Goal: Information Seeking & Learning: Learn about a topic

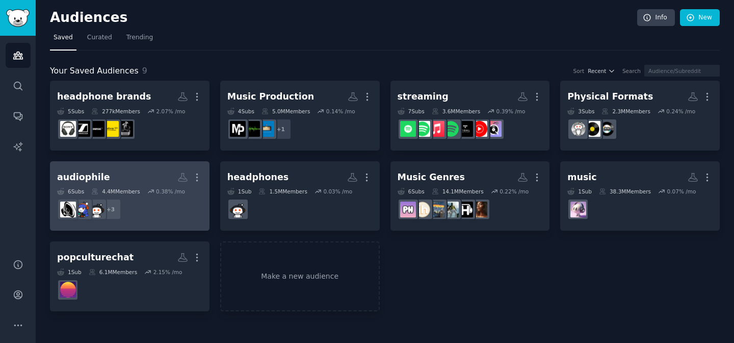
click at [137, 177] on h2 "audiophile More" at bounding box center [129, 177] width 145 height 18
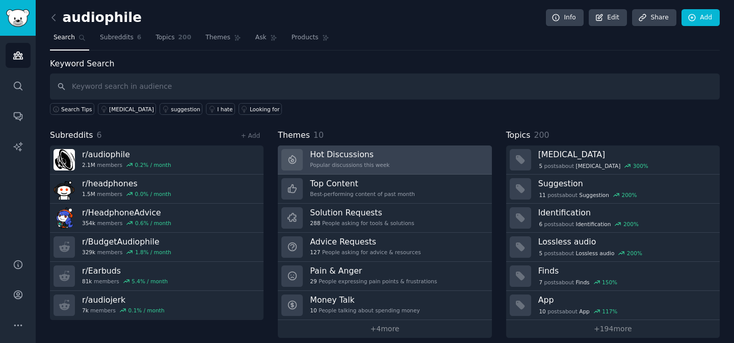
click at [351, 154] on h3 "Hot Discussions" at bounding box center [350, 154] width 80 height 11
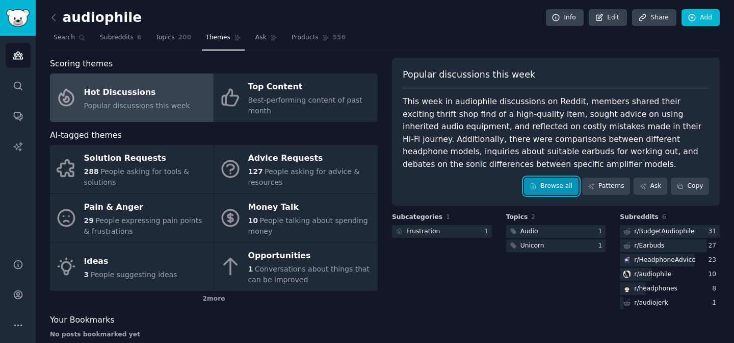
click at [561, 190] on link "Browse all" at bounding box center [551, 185] width 55 height 17
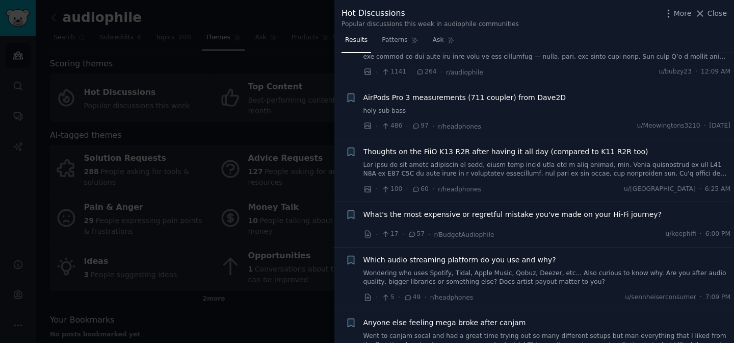
scroll to position [47, 0]
click at [515, 96] on span "AirPods Pro 3 measurements (711 coupler) from Dave2D" at bounding box center [465, 97] width 203 height 11
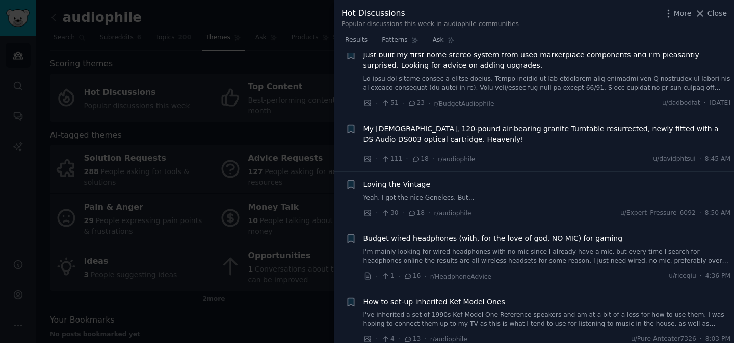
scroll to position [1382, 0]
